Goal: Task Accomplishment & Management: Manage account settings

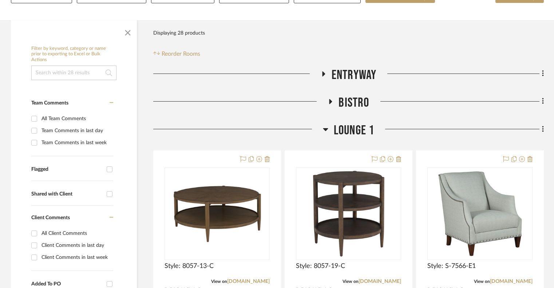
scroll to position [105, 0]
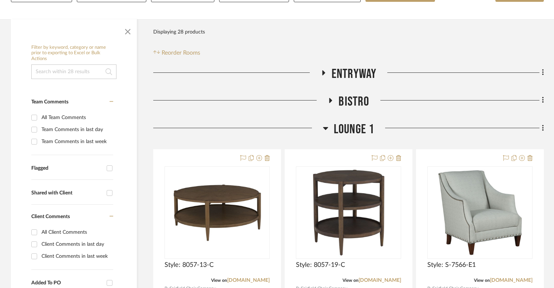
click at [325, 126] on icon at bounding box center [325, 128] width 5 height 9
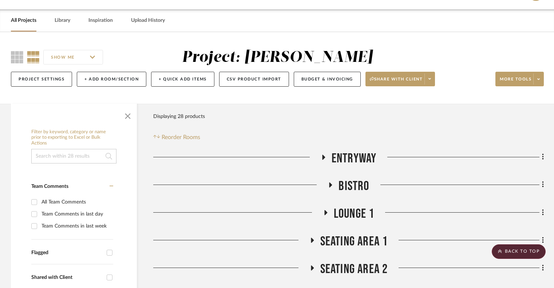
scroll to position [0, 0]
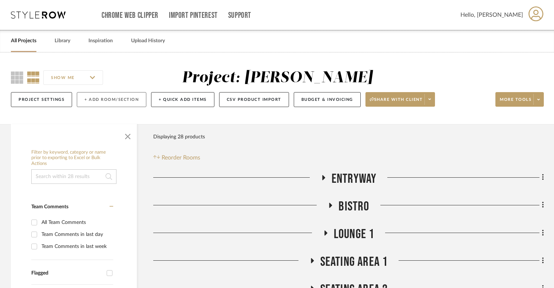
click at [103, 98] on button "+ Add Room/Section" at bounding box center [112, 99] width 70 height 15
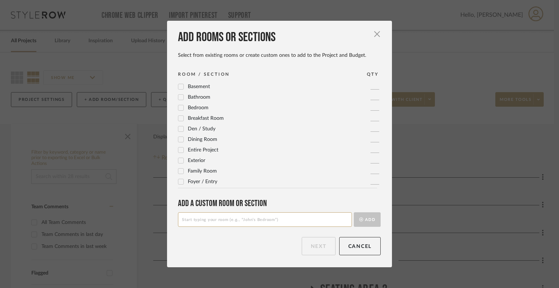
click at [219, 226] on input at bounding box center [265, 219] width 174 height 15
click at [237, 219] on input "Elevator" at bounding box center [265, 219] width 174 height 15
type input "Elevator Benches"
click at [360, 221] on button "Add" at bounding box center [367, 219] width 27 height 15
click at [313, 249] on button "Next" at bounding box center [319, 246] width 34 height 18
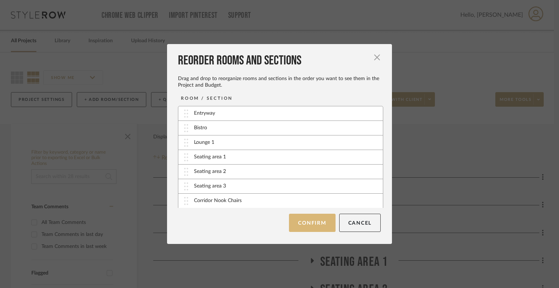
click at [310, 222] on button "Confirm" at bounding box center [312, 223] width 46 height 18
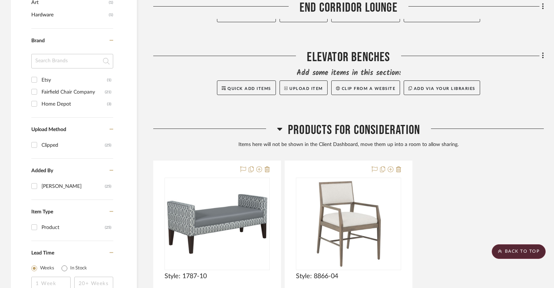
scroll to position [471, 0]
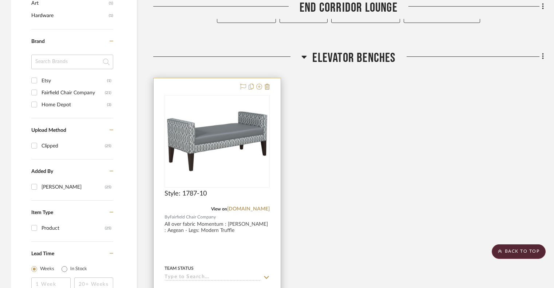
drag, startPoint x: 211, startPoint y: 68, endPoint x: 201, endPoint y: 90, distance: 25.1
click at [201, 90] on div "Elevator Benches Style: 1787-10 View on [DOMAIN_NAME] By Fairfield Chair Compan…" at bounding box center [348, 223] width 391 height 347
click at [198, 87] on div at bounding box center [217, 237] width 127 height 319
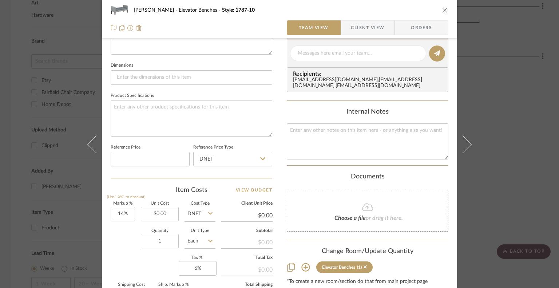
scroll to position [293, 0]
click at [172, 236] on input "1" at bounding box center [160, 241] width 38 height 15
type input "3"
click at [126, 249] on div "Quantity 3 Unit Type Each" at bounding box center [163, 242] width 105 height 26
click at [442, 13] on icon "close" at bounding box center [445, 10] width 6 height 6
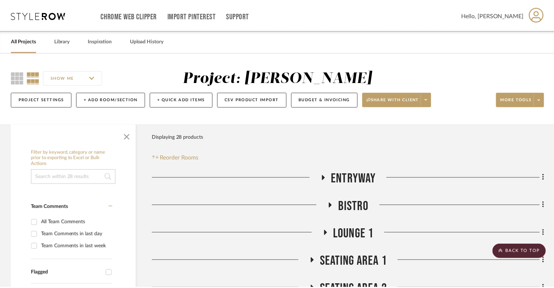
scroll to position [471, 0]
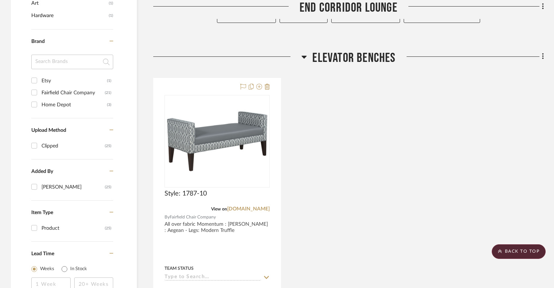
click at [304, 58] on icon at bounding box center [303, 56] width 5 height 9
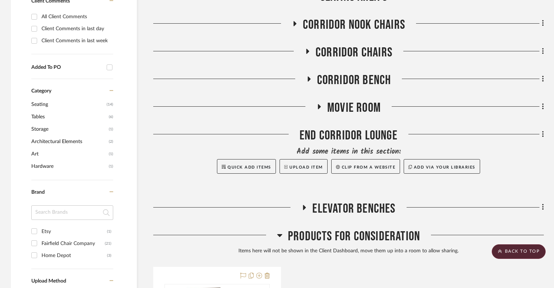
scroll to position [319, 0]
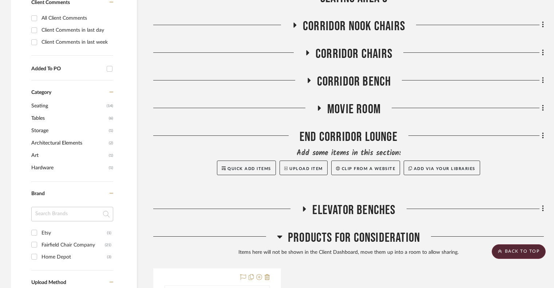
click at [308, 77] on h3 "Corridor Bench" at bounding box center [348, 82] width 85 height 16
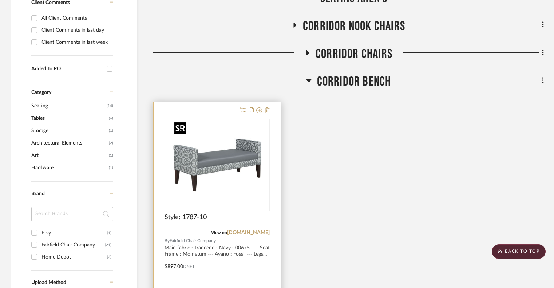
drag, startPoint x: 240, startPoint y: 154, endPoint x: 201, endPoint y: 171, distance: 43.0
click at [201, 171] on img "0" at bounding box center [217, 164] width 91 height 91
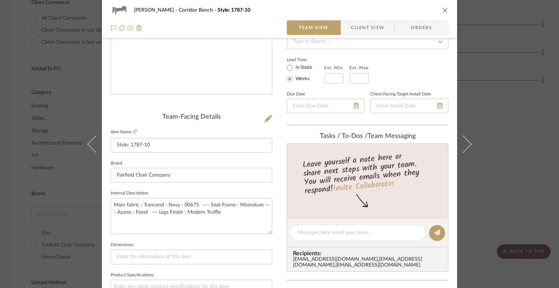
scroll to position [114, 0]
